Goal: Task Accomplishment & Management: Use online tool/utility

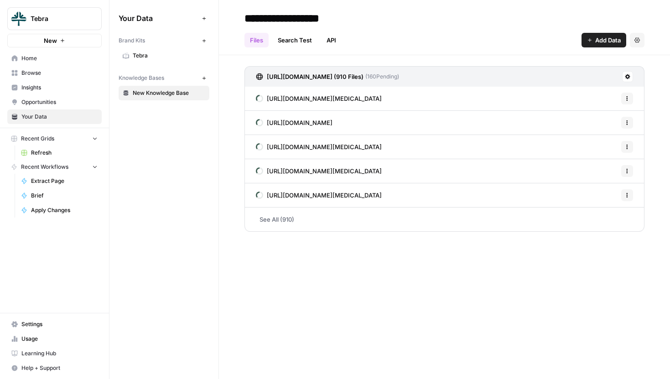
click at [171, 55] on span "Tebra" at bounding box center [169, 56] width 73 height 8
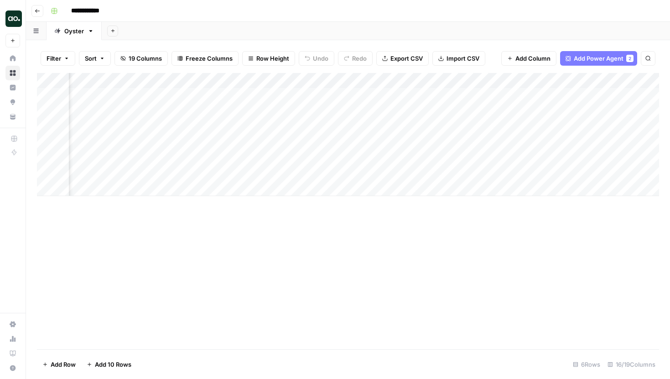
scroll to position [0, 363]
click at [448, 80] on div "Add Column" at bounding box center [348, 134] width 622 height 123
click at [417, 151] on button "Hide Column" at bounding box center [425, 157] width 101 height 13
click at [267, 95] on div "Add Column" at bounding box center [348, 134] width 622 height 123
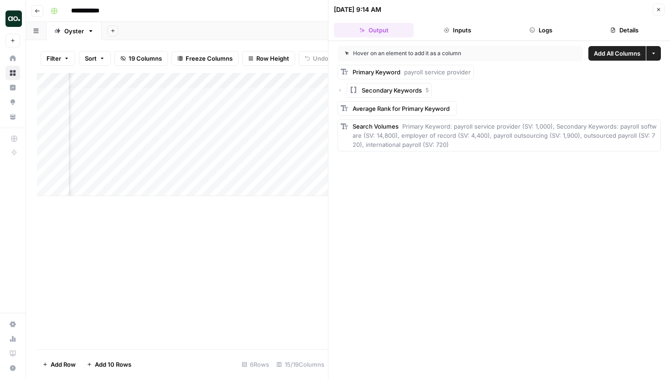
click at [658, 12] on button "Close" at bounding box center [659, 10] width 12 height 12
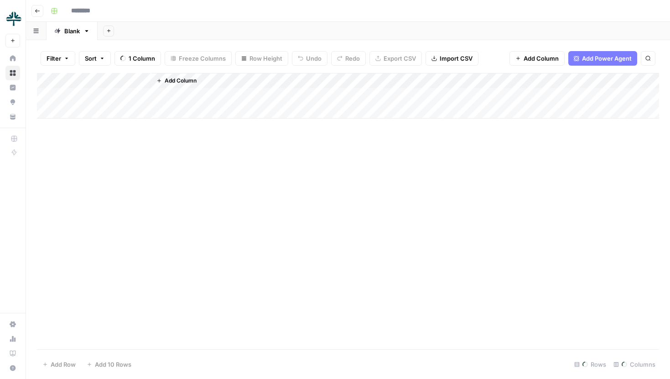
type input "*******"
click at [553, 81] on span "Add Column" at bounding box center [559, 81] width 32 height 8
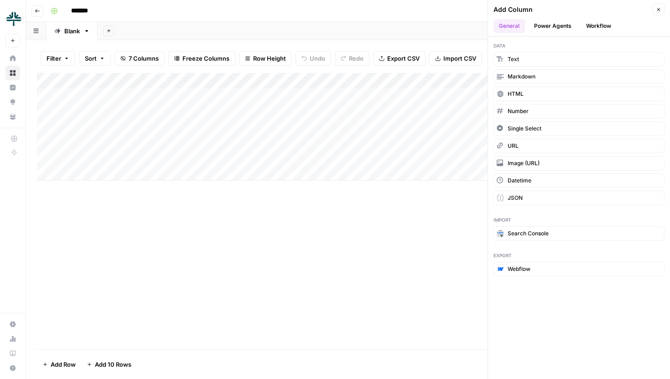
click at [594, 26] on button "Workflow" at bounding box center [599, 26] width 36 height 14
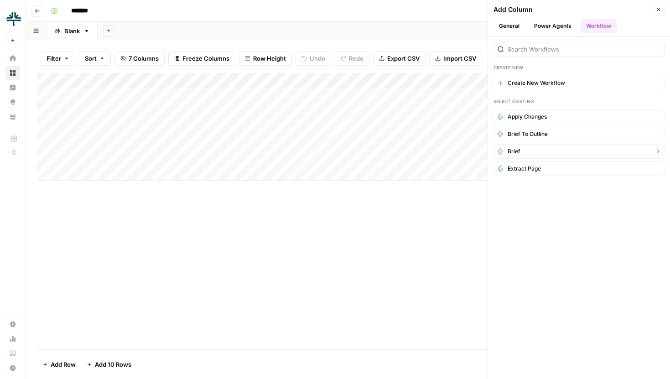
click at [544, 153] on button "Brief" at bounding box center [579, 151] width 171 height 15
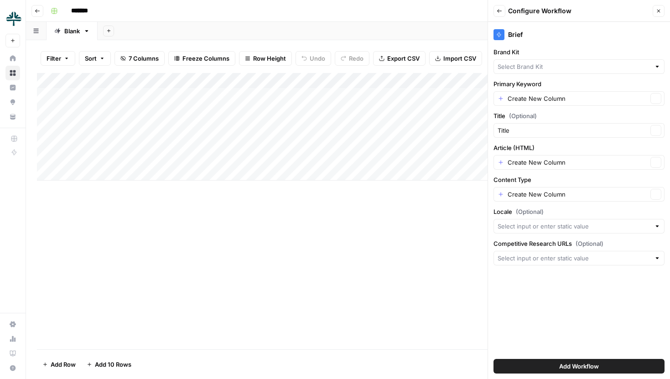
type input "Tebra"
click at [541, 99] on input "Primary Keyword" at bounding box center [578, 98] width 140 height 9
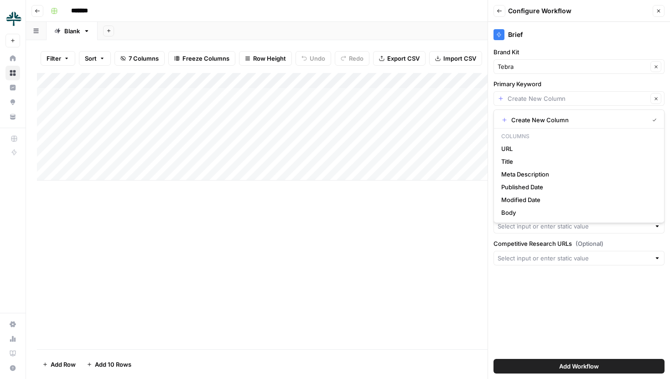
type input "Create New Column"
click at [657, 12] on icon "button" at bounding box center [658, 10] width 5 height 5
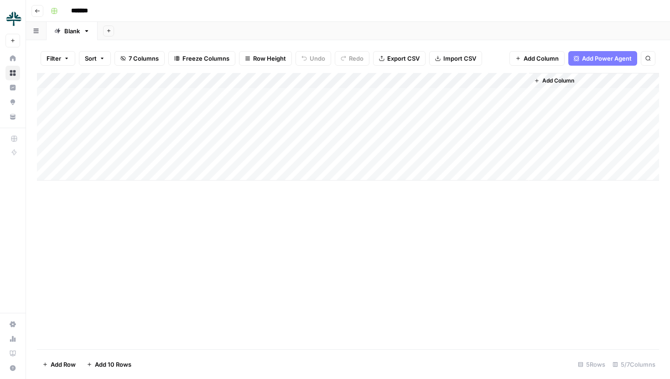
click at [547, 85] on button "Add Column" at bounding box center [554, 81] width 47 height 12
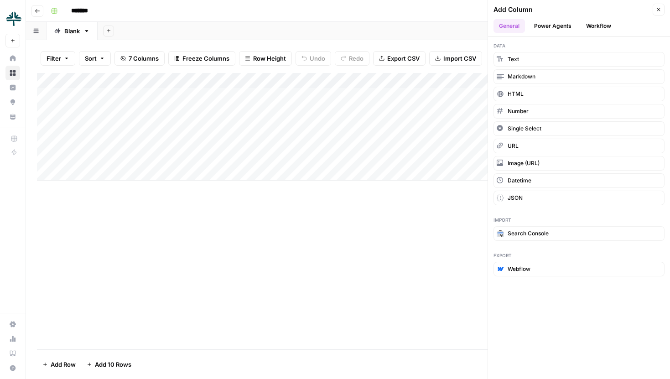
click at [559, 30] on button "Power Agents" at bounding box center [553, 26] width 48 height 14
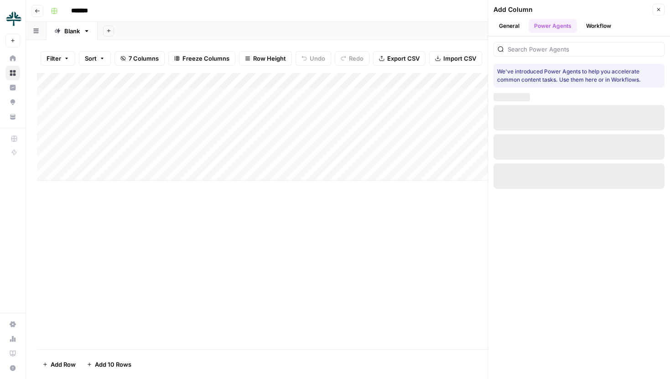
click at [550, 42] on div at bounding box center [579, 49] width 171 height 15
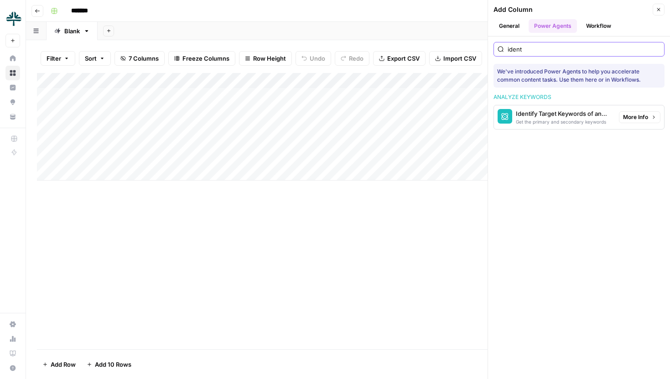
type input "ident"
click at [554, 110] on div "Identify Target Keywords of an Article" at bounding box center [564, 113] width 96 height 9
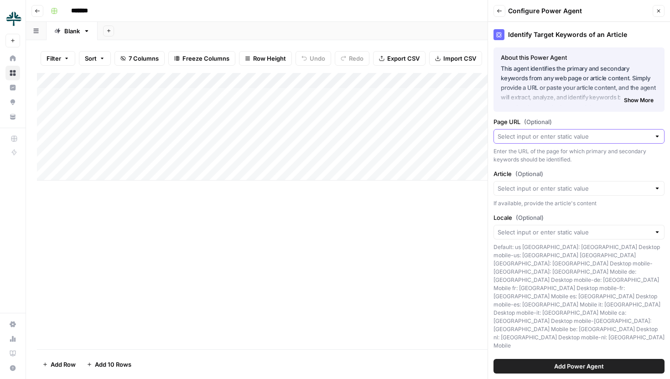
click at [559, 139] on input "Page URL (Optional)" at bounding box center [574, 136] width 153 height 9
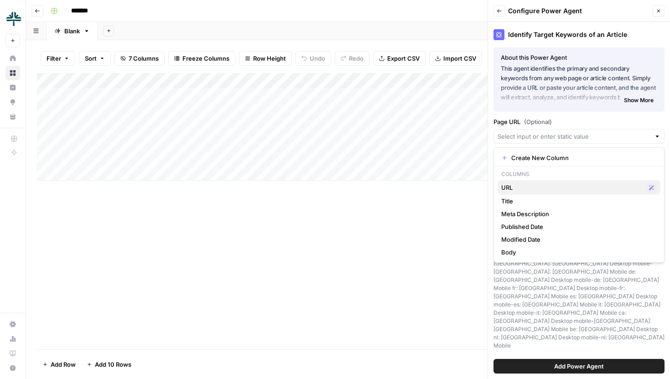
click at [524, 191] on span "URL" at bounding box center [572, 187] width 141 height 9
type input "URL"
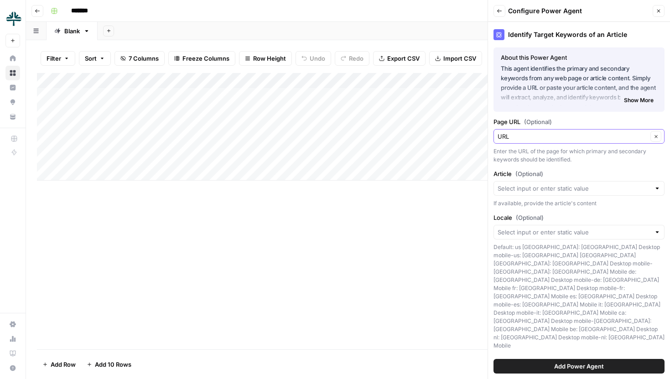
click at [660, 133] on button "Clear" at bounding box center [656, 136] width 11 height 11
click at [657, 188] on div at bounding box center [657, 188] width 6 height 9
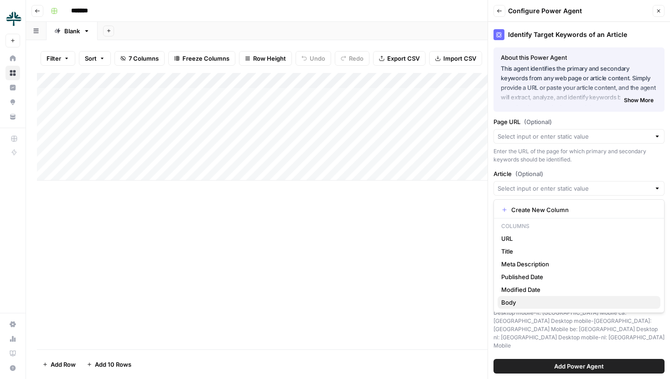
click at [531, 302] on span "Body" at bounding box center [578, 302] width 152 height 9
type input "Body"
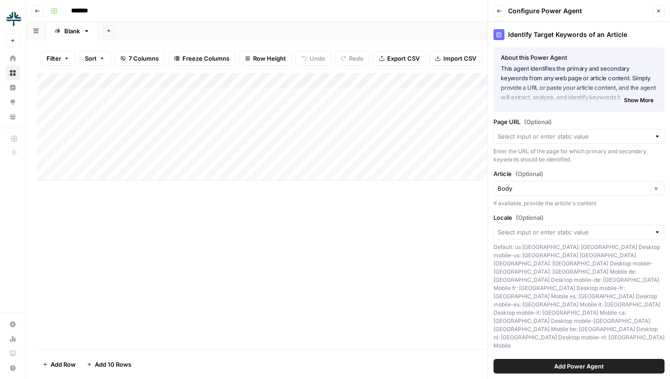
click at [551, 363] on button "Add Power Agent" at bounding box center [579, 366] width 171 height 15
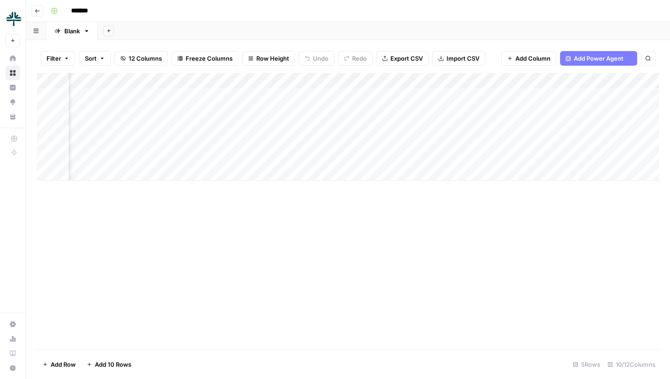
scroll to position [0, 88]
click at [514, 92] on div "Add Column" at bounding box center [348, 127] width 622 height 108
click at [354, 94] on div "Add Column" at bounding box center [348, 127] width 622 height 108
click at [352, 94] on div "Add Column" at bounding box center [348, 127] width 622 height 108
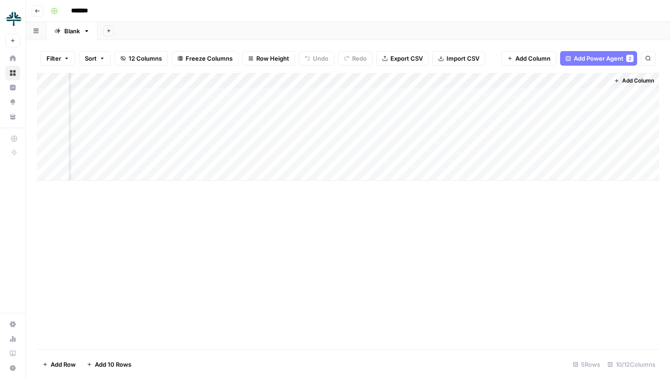
click at [352, 94] on body "Tebra New Home Browse Insights Opportunities Your Data Recent Grids Refresh Rec…" at bounding box center [335, 189] width 670 height 379
drag, startPoint x: 375, startPoint y: 96, endPoint x: 244, endPoint y: 92, distance: 131.0
click at [243, 92] on body "**********" at bounding box center [335, 189] width 670 height 379
click at [343, 136] on div "Add Column" at bounding box center [348, 127] width 622 height 108
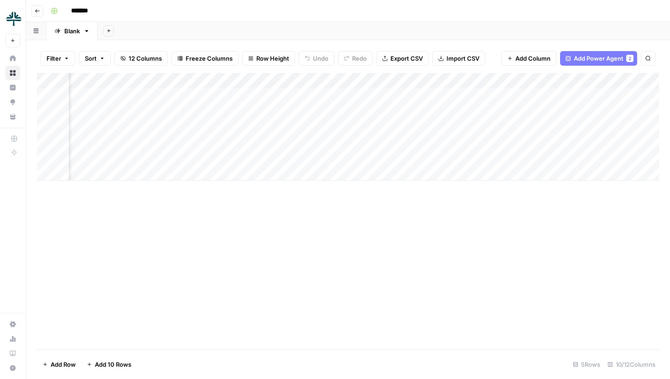
click at [197, 92] on div "Add Column" at bounding box center [348, 127] width 622 height 108
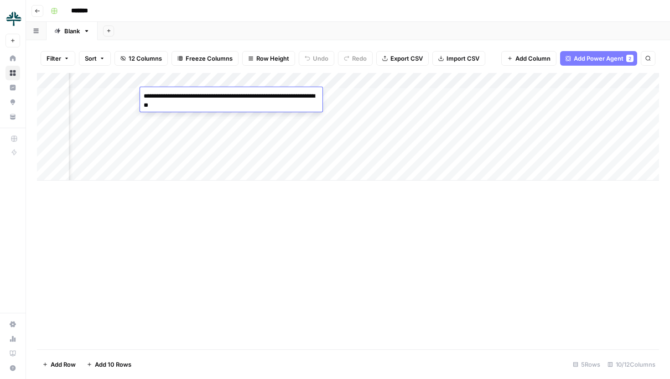
scroll to position [0, 224]
click at [541, 144] on div "Add Column" at bounding box center [348, 127] width 622 height 108
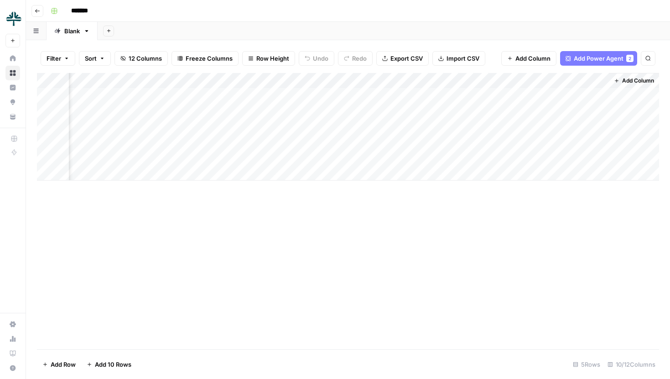
scroll to position [0, 396]
click at [523, 81] on div "Add Column" at bounding box center [348, 127] width 622 height 108
click at [490, 157] on span "Hide Column" at bounding box center [505, 157] width 80 height 9
click at [600, 82] on div "Add Column" at bounding box center [348, 127] width 622 height 108
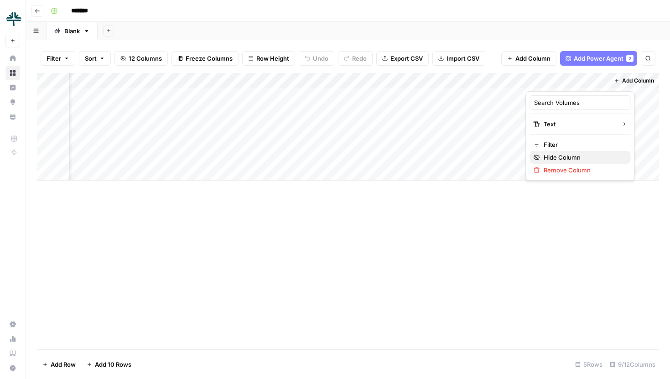
click at [567, 156] on span "Hide Column" at bounding box center [584, 157] width 80 height 9
click at [458, 120] on div "Add Column" at bounding box center [348, 127] width 622 height 108
click at [460, 113] on div "Add Column" at bounding box center [348, 127] width 622 height 108
click at [486, 128] on div "Add Column" at bounding box center [348, 127] width 622 height 108
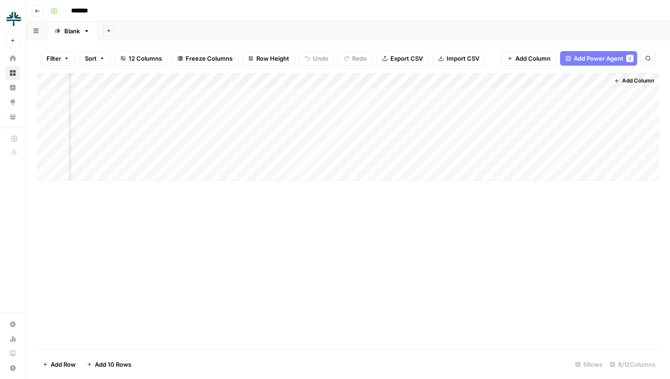
click at [464, 164] on div "Add Column" at bounding box center [348, 127] width 622 height 108
click at [370, 110] on div "Add Column" at bounding box center [348, 127] width 622 height 108
click at [386, 125] on div "Add Column" at bounding box center [348, 127] width 622 height 108
click at [600, 95] on div "Add Column" at bounding box center [348, 127] width 622 height 108
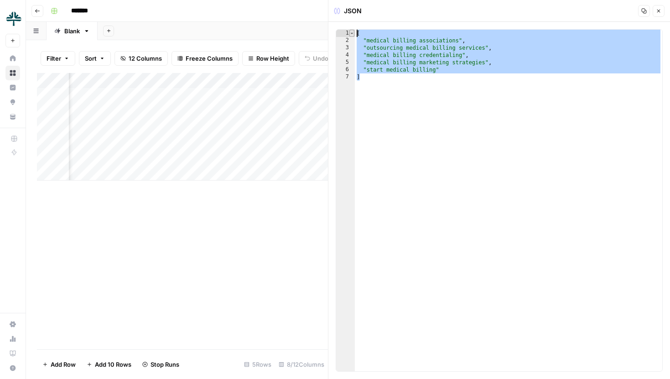
drag, startPoint x: 451, startPoint y: 77, endPoint x: 352, endPoint y: 30, distance: 109.4
click at [352, 30] on div "* 1 2 3 4 5 6 7 [ "medical billing associations" , "outsourcing medical billing…" at bounding box center [499, 200] width 327 height 343
click at [443, 72] on div "[ "medical billing associations" , "outsourcing medical billing services" , "me…" at bounding box center [509, 208] width 308 height 356
type textarea "**********"
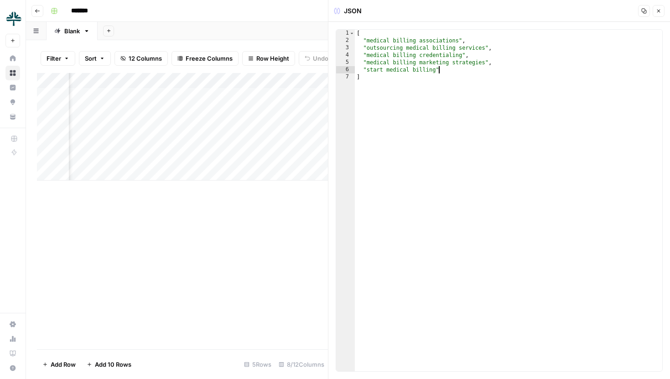
scroll to position [0, 497]
click at [238, 95] on div "Add Column" at bounding box center [182, 127] width 291 height 108
click at [242, 112] on div "Add Column" at bounding box center [182, 127] width 291 height 108
click at [302, 106] on div "Add Column" at bounding box center [182, 127] width 291 height 108
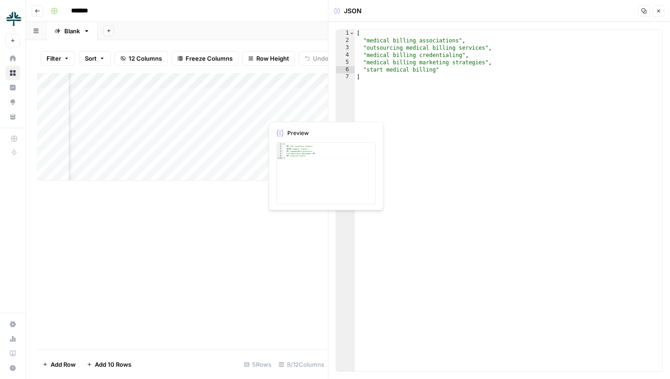
click at [302, 106] on div "Add Column" at bounding box center [182, 127] width 291 height 108
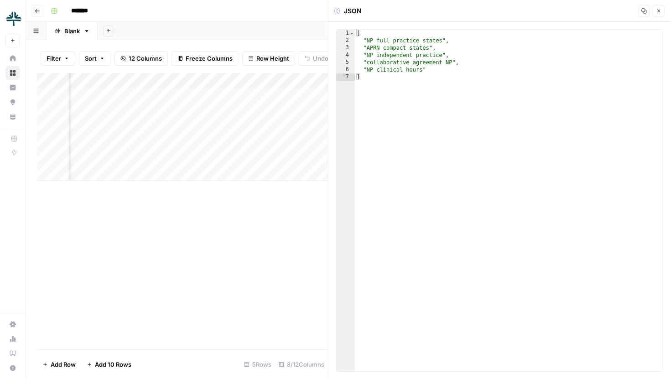
scroll to position [0, 498]
